Goal: Task Accomplishment & Management: Manage account settings

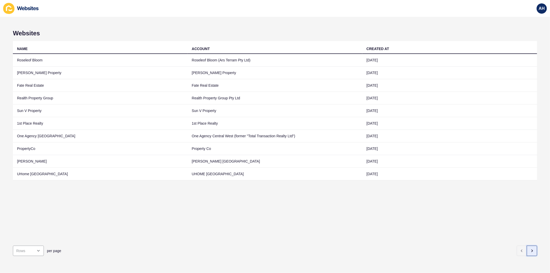
click at [527, 247] on button "button" at bounding box center [532, 251] width 10 height 10
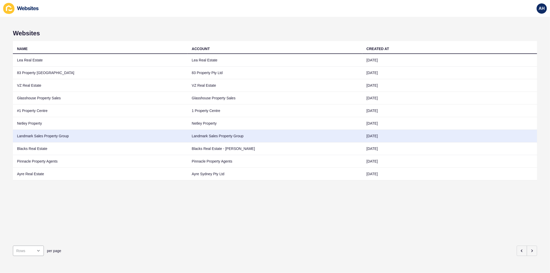
click at [257, 134] on td "Landmark Sales Property Group" at bounding box center [275, 136] width 175 height 13
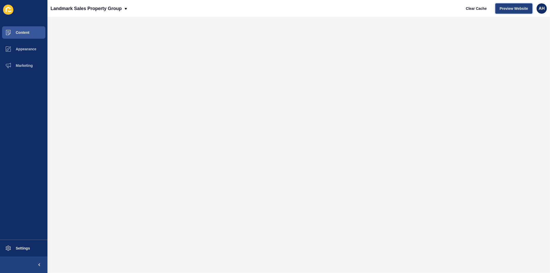
click at [514, 9] on span "Preview Website" at bounding box center [514, 8] width 28 height 5
click at [21, 34] on span "Content" at bounding box center [14, 32] width 30 height 4
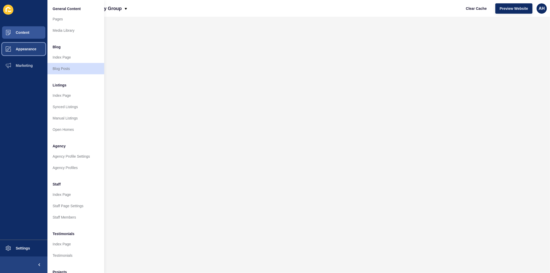
click at [18, 52] on button "Appearance" at bounding box center [23, 49] width 47 height 17
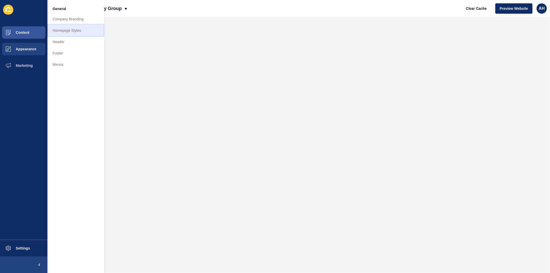
click at [67, 28] on link "Homepage Styles" at bounding box center [75, 30] width 57 height 11
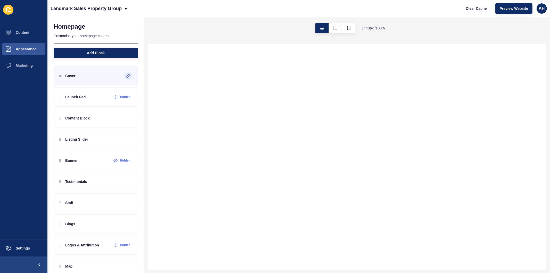
click at [126, 76] on icon at bounding box center [128, 76] width 4 height 4
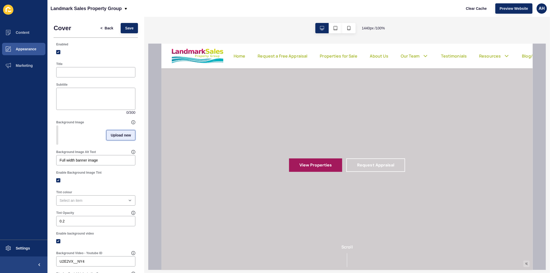
click at [116, 137] on span "Upload new" at bounding box center [121, 135] width 20 height 5
click at [78, 137] on span at bounding box center [96, 136] width 78 height 20
click at [57, 126] on input "Drag or click to upload" at bounding box center [57, 126] width 0 height 0
type input "C:\fakepath\1000070003.jpg"
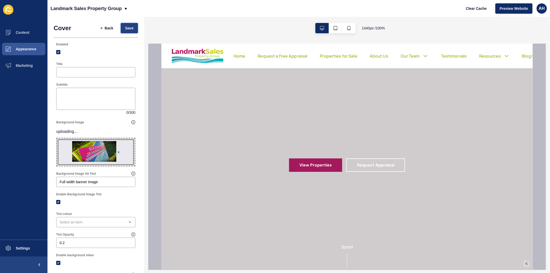
click at [127, 29] on span "Save" at bounding box center [129, 28] width 9 height 5
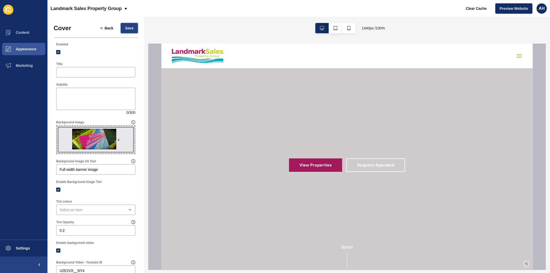
click at [125, 29] on span "Save" at bounding box center [129, 28] width 9 height 5
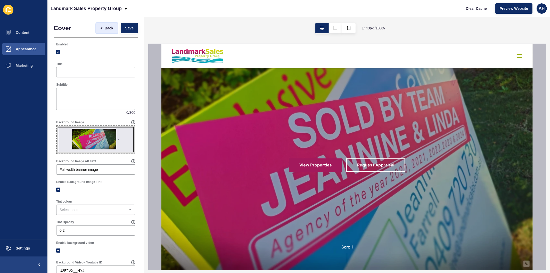
click at [105, 28] on span "Back" at bounding box center [109, 28] width 9 height 5
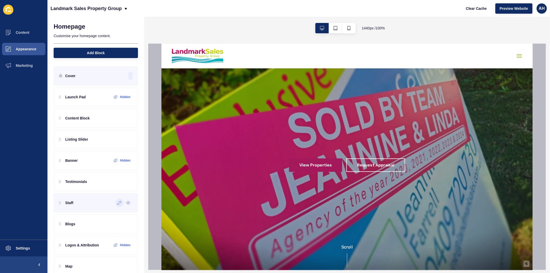
click at [116, 206] on div at bounding box center [119, 203] width 9 height 8
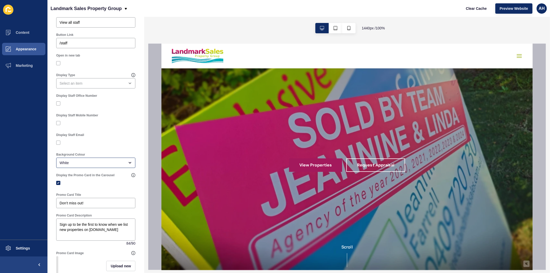
scroll to position [172, 0]
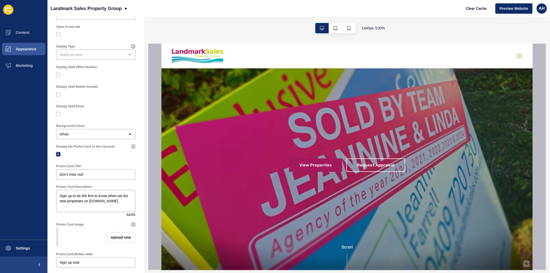
click at [58, 152] on label at bounding box center [58, 154] width 4 height 4
click at [58, 153] on input "Display the Promo Card in the Carousel" at bounding box center [58, 154] width 3 height 3
checkbox input "false"
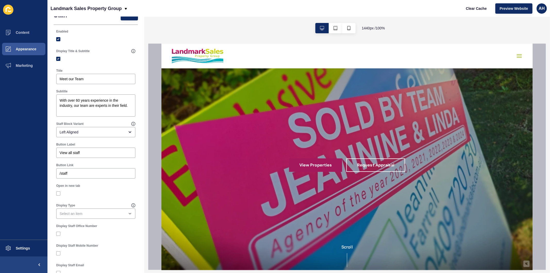
scroll to position [0, 0]
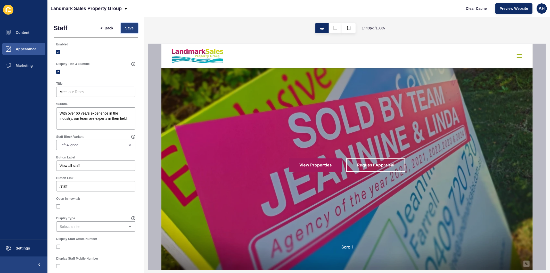
click at [127, 26] on span "Save" at bounding box center [129, 28] width 9 height 5
click at [105, 27] on span "Back" at bounding box center [109, 28] width 9 height 5
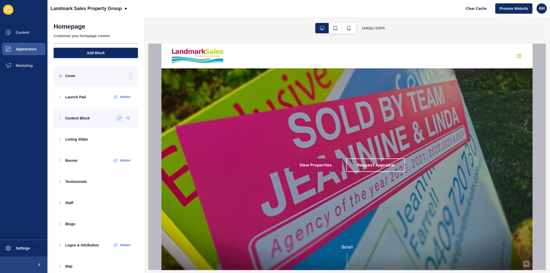
click at [117, 120] on icon at bounding box center [119, 118] width 4 height 4
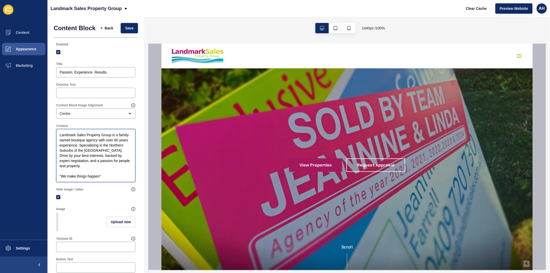
click at [127, 154] on textarea "Landmark Sales Property Group is a family-owned boutique agency with over 60 ye…" at bounding box center [96, 156] width 78 height 52
type textarea "Landmark Sales Property Group is a family-owned boutique agency with over 60 ye…"
click at [125, 30] on span "Save" at bounding box center [129, 28] width 9 height 5
click at [106, 28] on span "Back" at bounding box center [109, 28] width 9 height 5
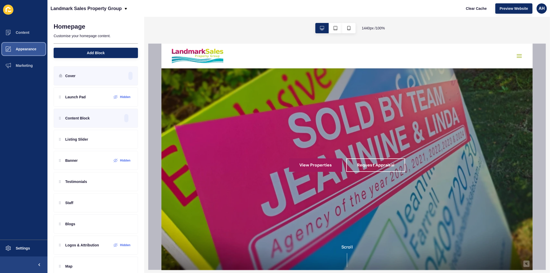
click at [28, 46] on button "Appearance" at bounding box center [23, 49] width 47 height 17
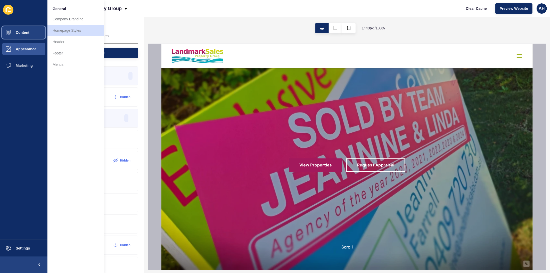
click at [29, 34] on button "Content" at bounding box center [23, 32] width 47 height 17
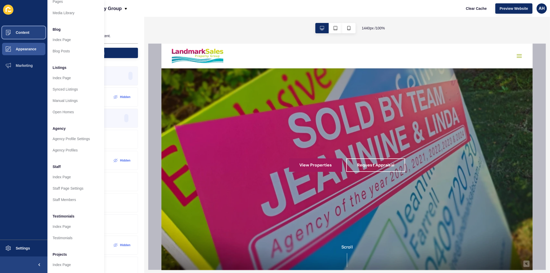
scroll to position [34, 0]
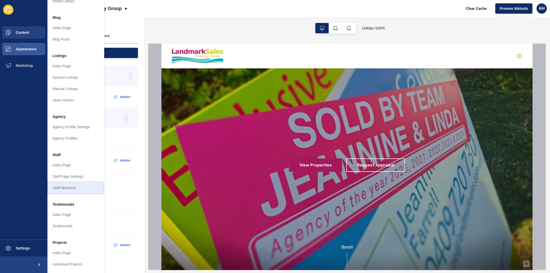
click at [68, 183] on link "Staff Members" at bounding box center [75, 187] width 57 height 11
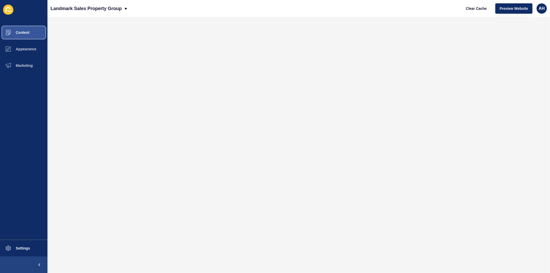
click at [25, 31] on span "Content" at bounding box center [14, 32] width 30 height 4
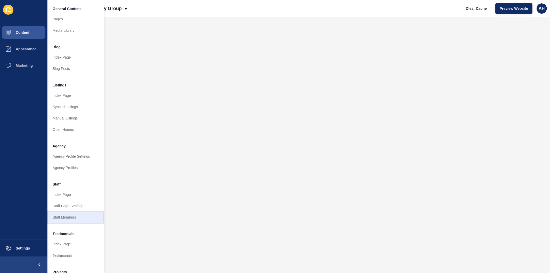
click at [69, 217] on link "Staff Members" at bounding box center [75, 216] width 57 height 11
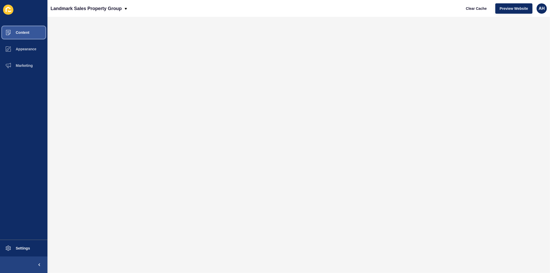
click at [30, 35] on button "Content" at bounding box center [23, 32] width 47 height 17
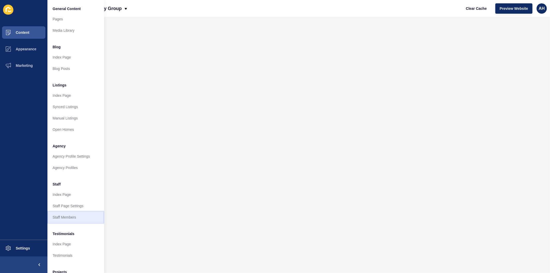
click at [68, 218] on link "Staff Members" at bounding box center [75, 216] width 57 height 11
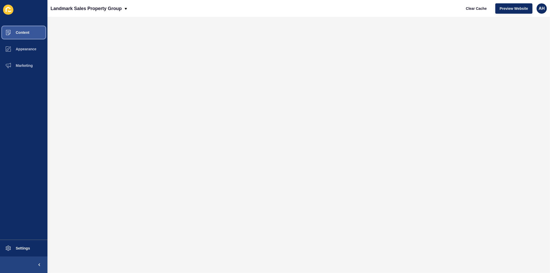
click at [22, 36] on button "Content" at bounding box center [23, 32] width 47 height 17
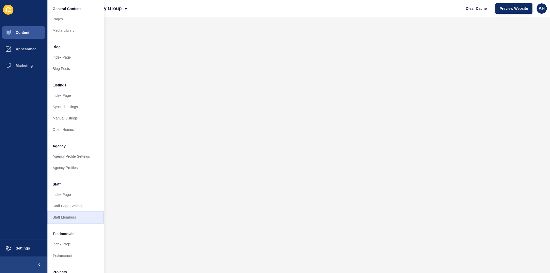
click at [55, 218] on link "Staff Members" at bounding box center [75, 216] width 57 height 11
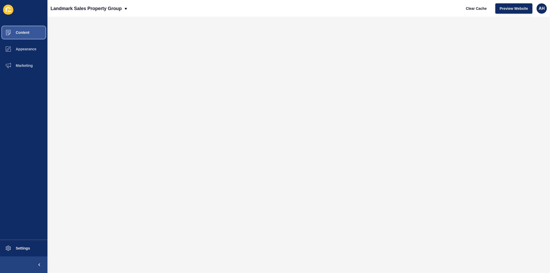
click at [26, 27] on button "Content" at bounding box center [23, 32] width 47 height 17
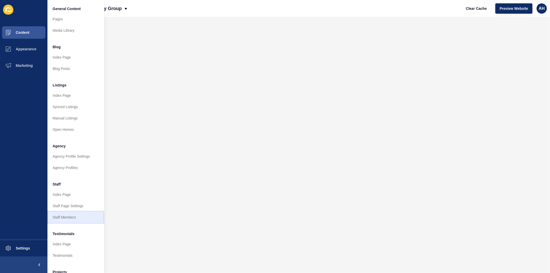
click at [66, 218] on link "Staff Members" at bounding box center [75, 216] width 57 height 11
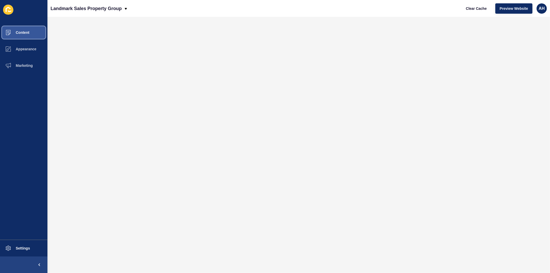
click at [33, 35] on button "Content" at bounding box center [23, 32] width 47 height 17
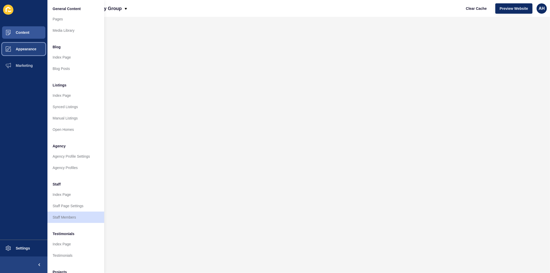
click at [31, 47] on span "Appearance" at bounding box center [17, 49] width 37 height 4
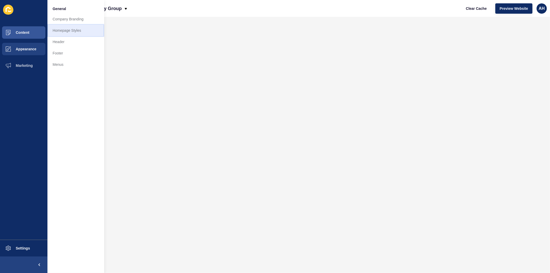
click at [66, 32] on link "Homepage Styles" at bounding box center [75, 30] width 57 height 11
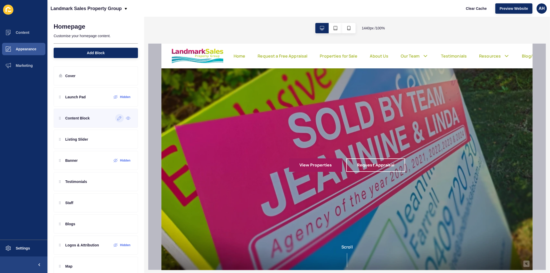
click at [117, 120] on icon at bounding box center [119, 118] width 4 height 4
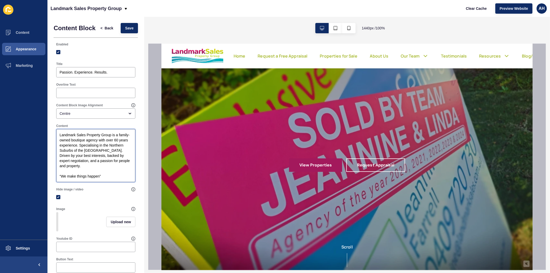
click at [61, 179] on textarea "Landmark Sales Property Group is a family-owned boutique agency with over 60 ye…" at bounding box center [96, 156] width 78 height 52
type textarea "Landmark Sales Property Group is a family-owned boutique agency with over 60 ye…"
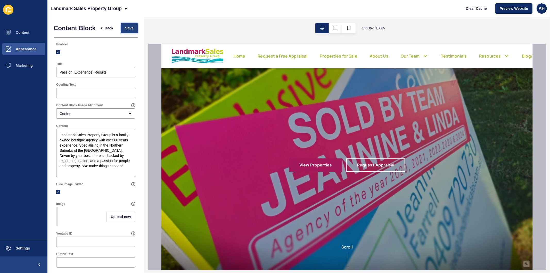
click at [125, 27] on span "Save" at bounding box center [129, 28] width 9 height 5
